Goal: Find specific page/section: Find specific page/section

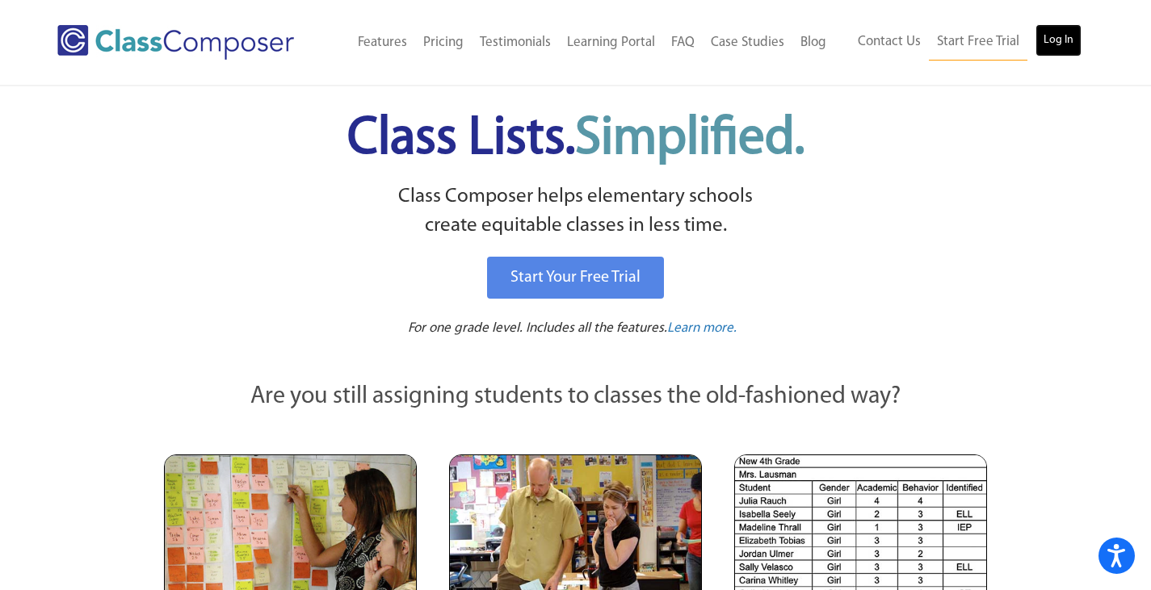
click at [1063, 37] on link "Log In" at bounding box center [1058, 40] width 46 height 32
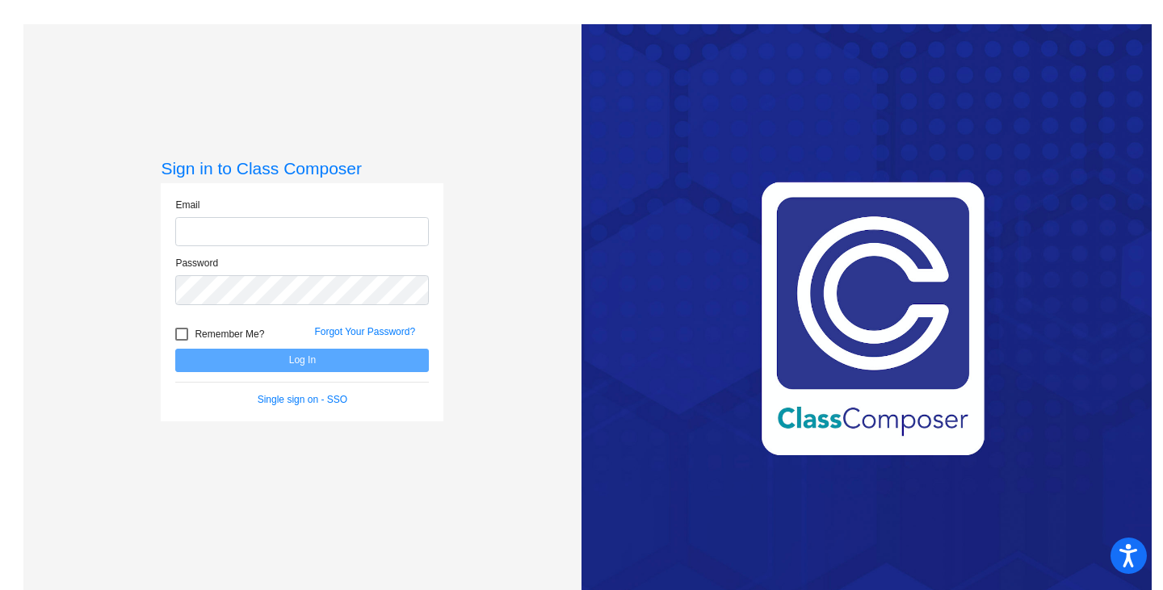
type input "acjohnson@psdschools.org"
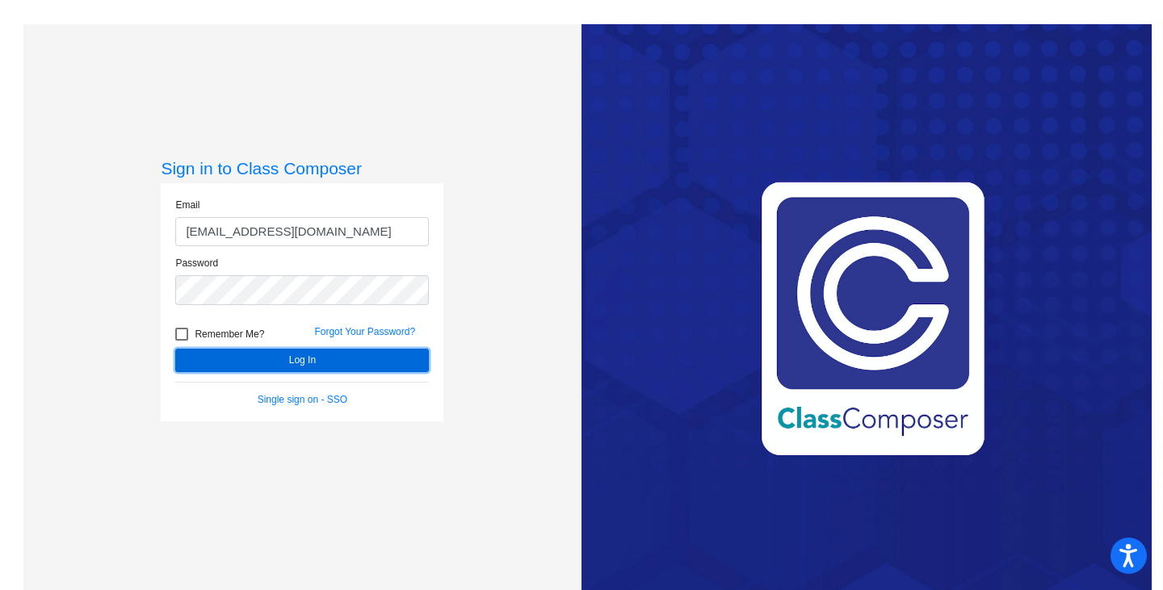
click at [326, 363] on button "Log In" at bounding box center [302, 360] width 254 height 23
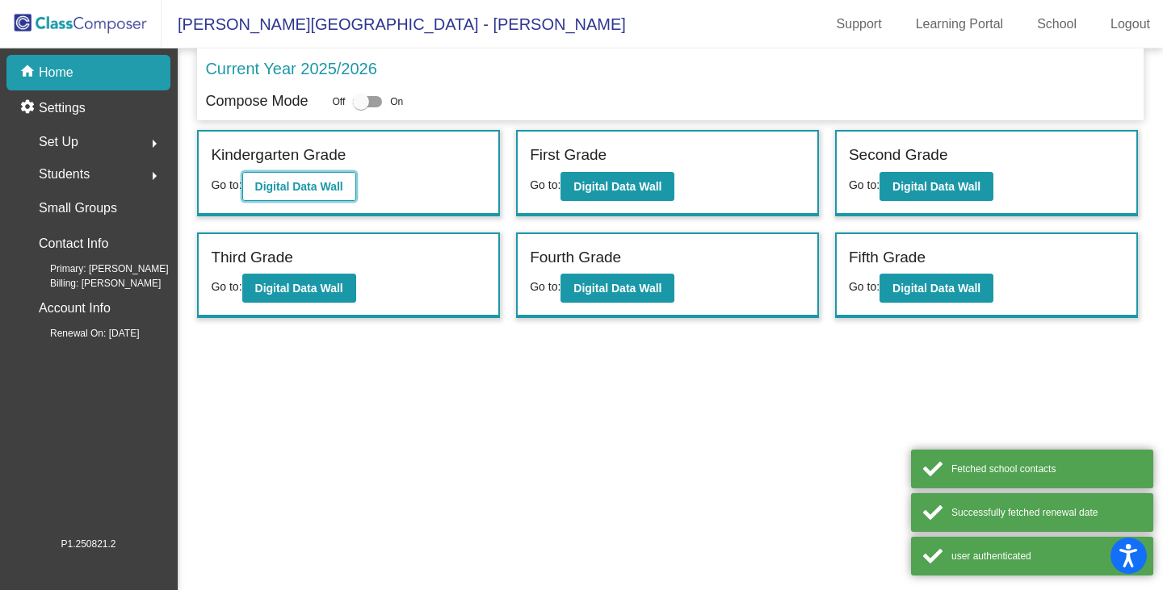
click at [336, 187] on b "Digital Data Wall" at bounding box center [299, 186] width 88 height 13
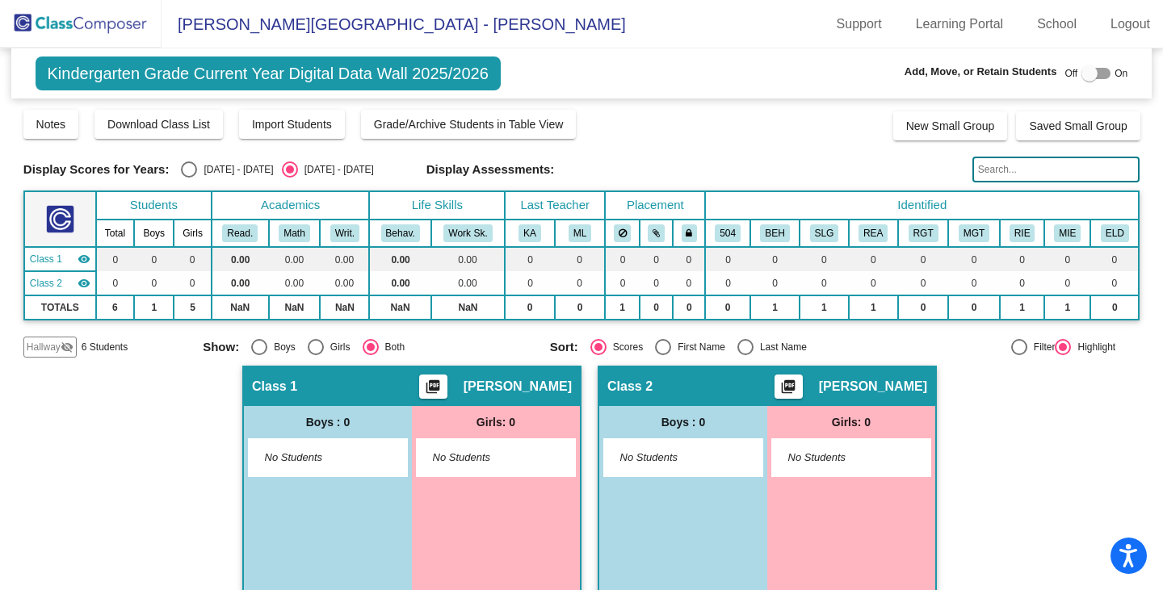
scroll to position [34, 0]
